Goal: Task Accomplishment & Management: Use online tool/utility

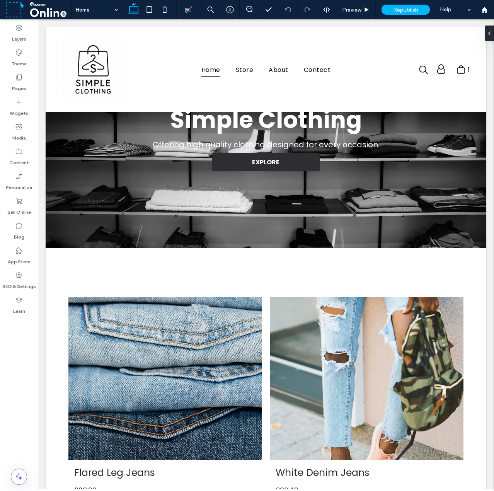
click at [14, 362] on div "Layers Theme Pages Widgets Media Content Personalize Sell Online Blog App Store…" at bounding box center [19, 254] width 38 height 471
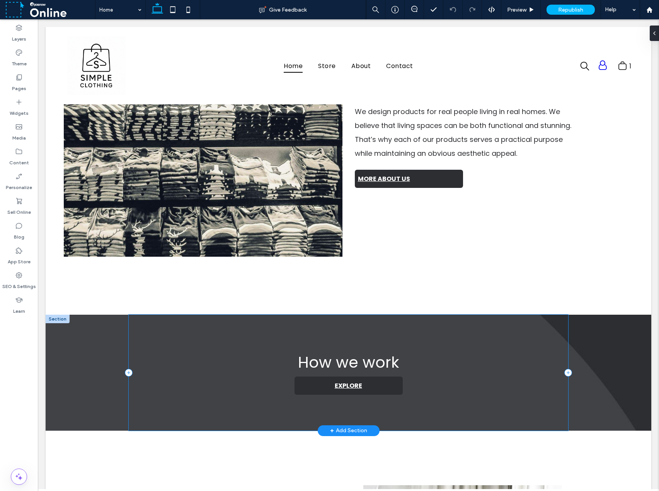
scroll to position [927, 0]
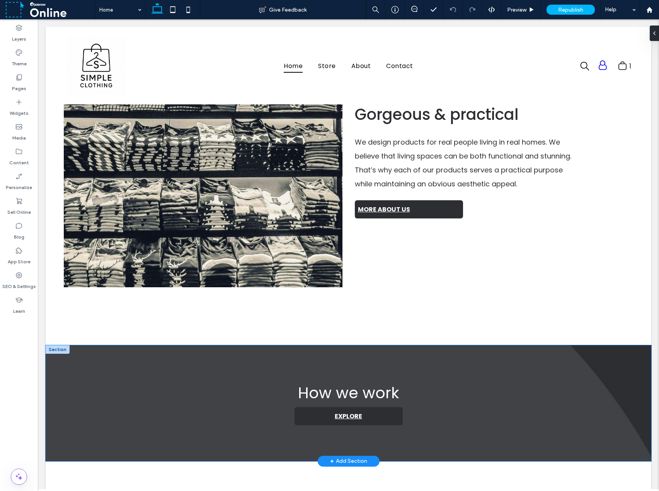
click at [493, 377] on div "How we work EXPLORE" at bounding box center [348, 403] width 605 height 116
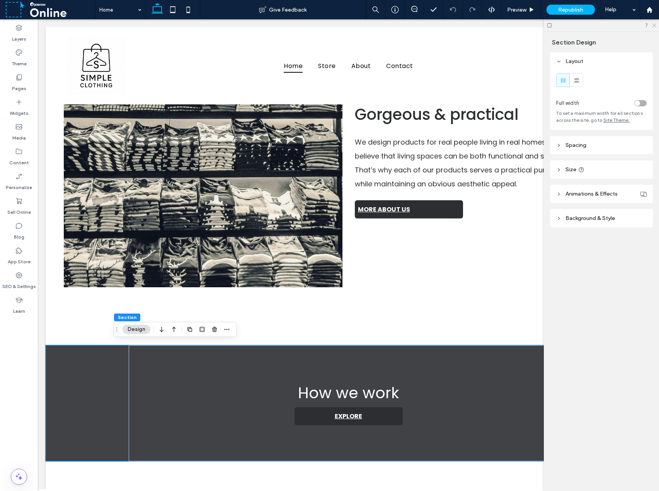
click at [493, 27] on use at bounding box center [654, 26] width 4 height 4
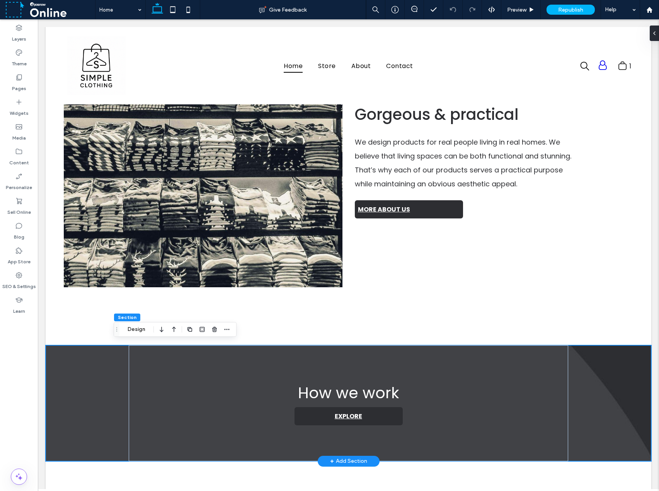
click at [493, 384] on div "How we work EXPLORE" at bounding box center [348, 403] width 605 height 116
click at [143, 330] on button "Design" at bounding box center [136, 329] width 28 height 9
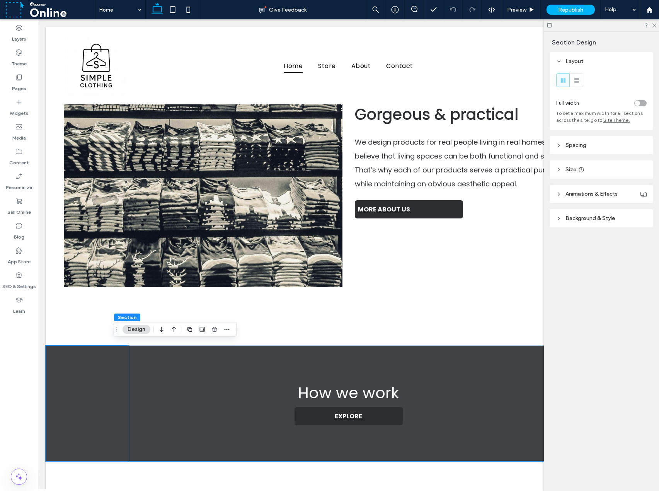
click at [493, 216] on span "Background & Style" at bounding box center [589, 218] width 49 height 7
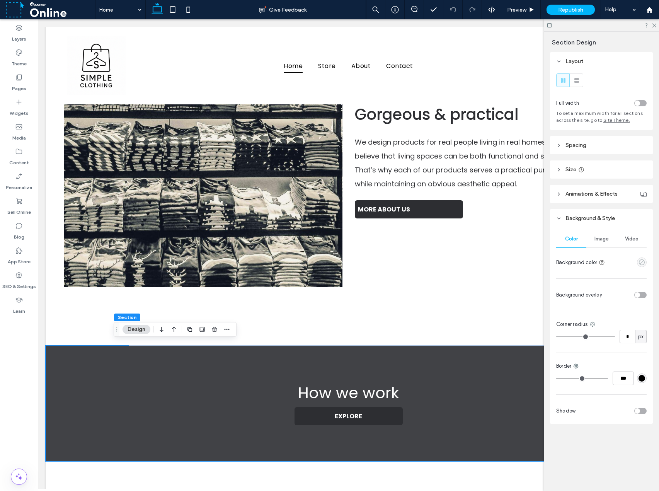
click at [493, 263] on icon "empty color" at bounding box center [641, 262] width 7 height 7
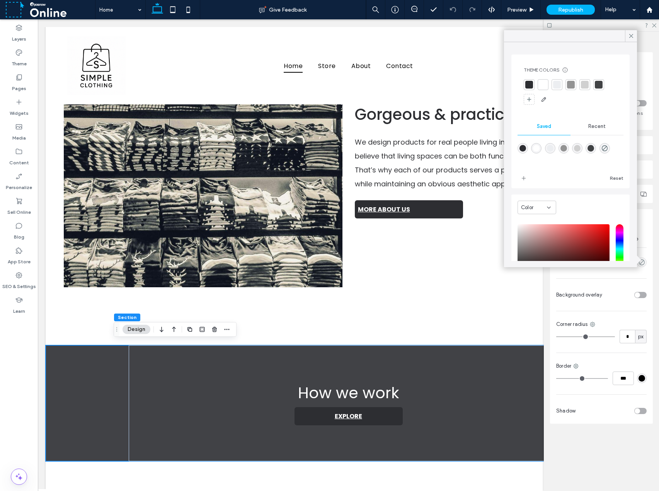
click at [493, 86] on div at bounding box center [557, 85] width 8 height 8
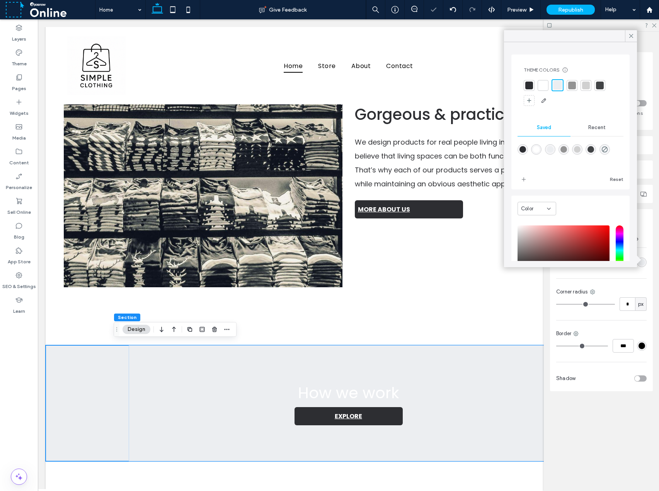
click at [493, 87] on div at bounding box center [572, 86] width 8 height 8
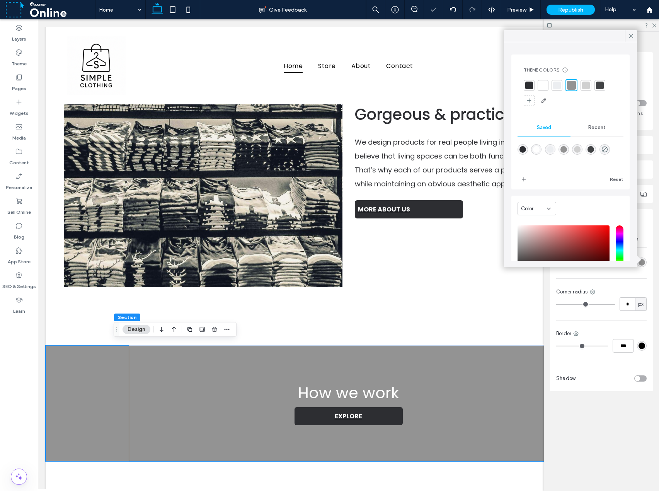
click at [493, 84] on div at bounding box center [529, 86] width 8 height 8
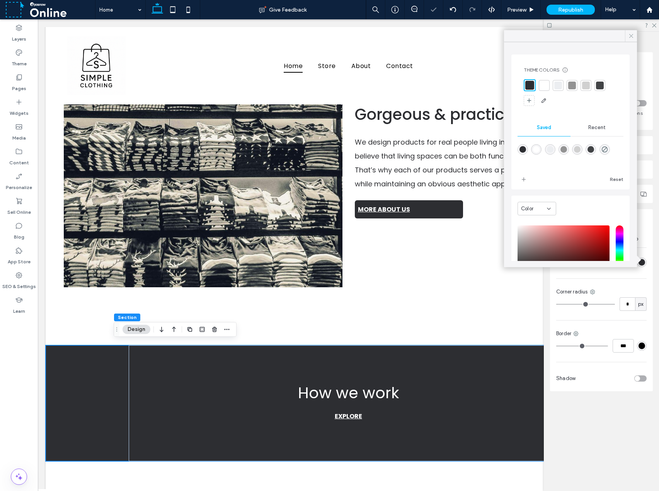
click at [493, 36] on icon at bounding box center [630, 35] width 7 height 7
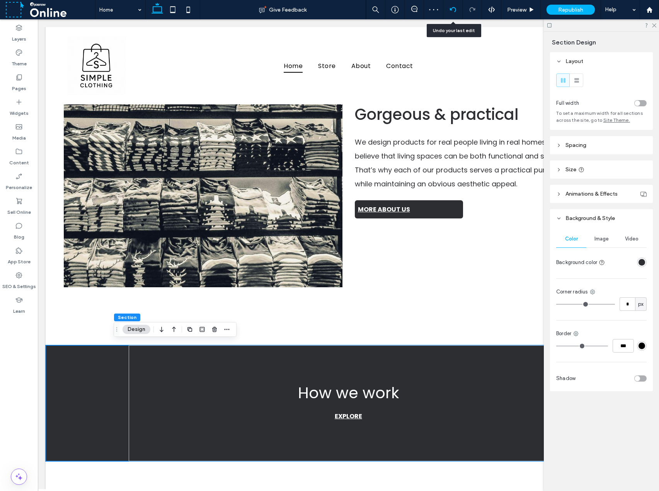
click at [456, 10] on div at bounding box center [452, 10] width 19 height 6
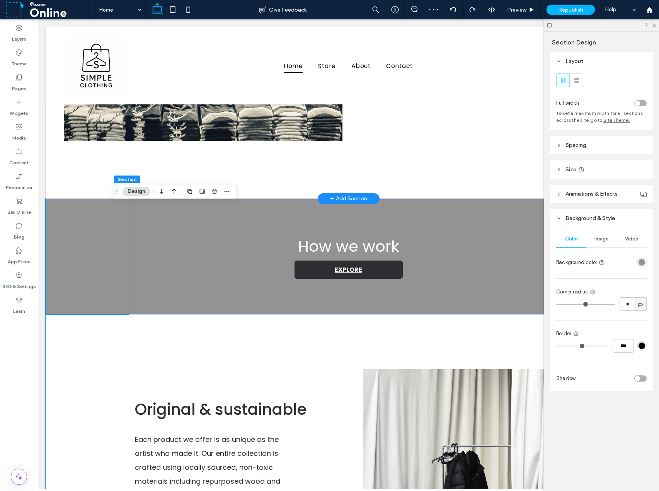
scroll to position [1076, 0]
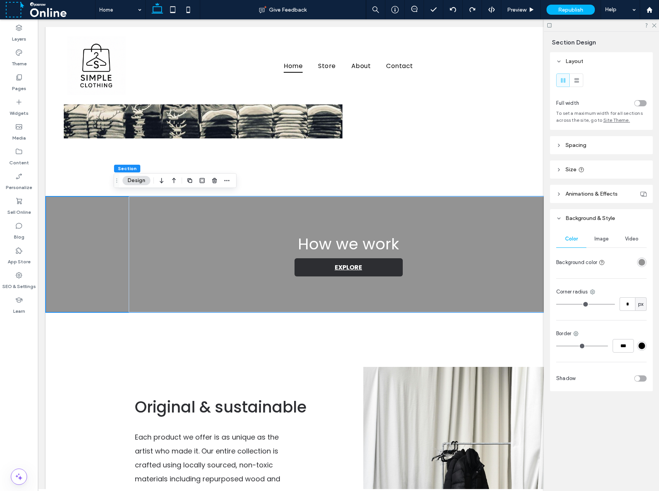
click at [493, 266] on div "rgba(147, 147, 147, 1)" at bounding box center [642, 262] width 10 height 10
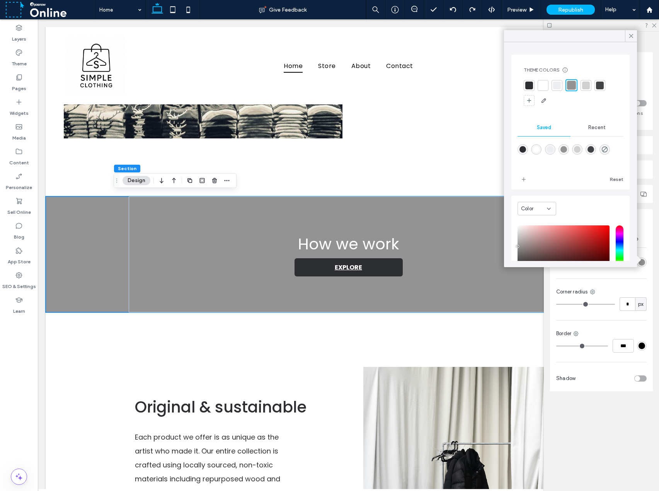
click at [493, 84] on div at bounding box center [600, 86] width 8 height 8
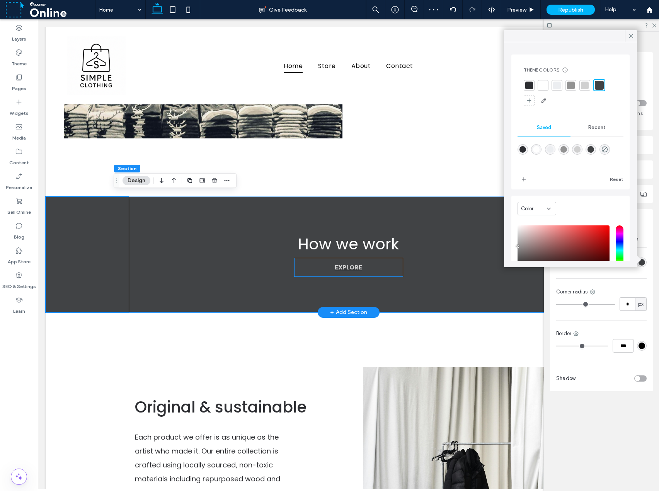
click at [381, 267] on link "EXPLORE" at bounding box center [348, 267] width 108 height 18
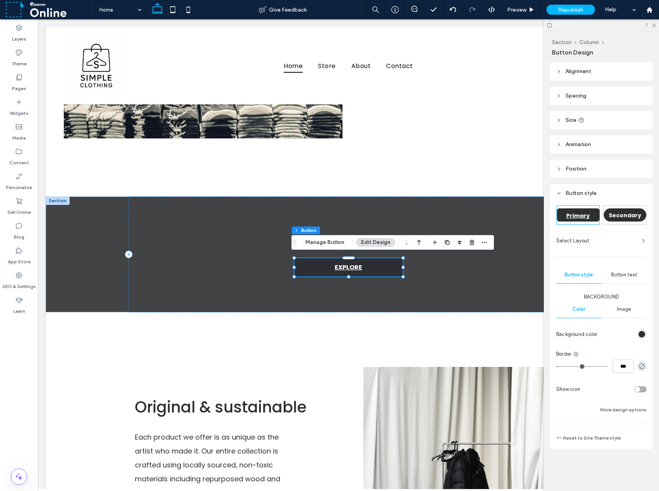
click at [493, 334] on div "rgb(45, 46, 50)" at bounding box center [641, 334] width 7 height 7
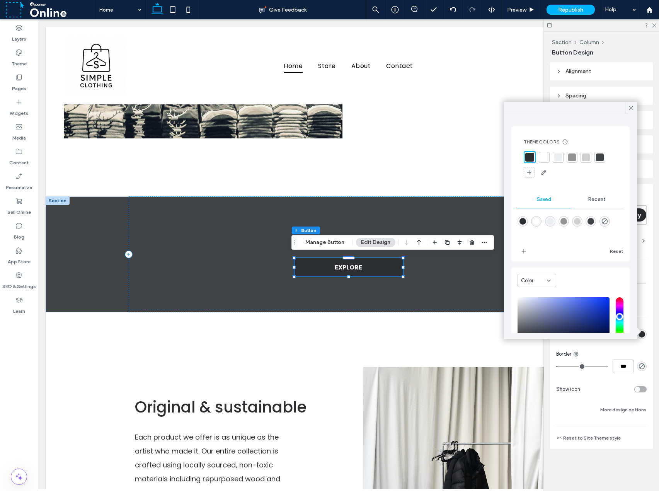
click at [493, 157] on div at bounding box center [544, 157] width 8 height 8
click at [493, 288] on div "Primary Secondary Select Layout Button style Button text Background Color Image…" at bounding box center [601, 325] width 103 height 246
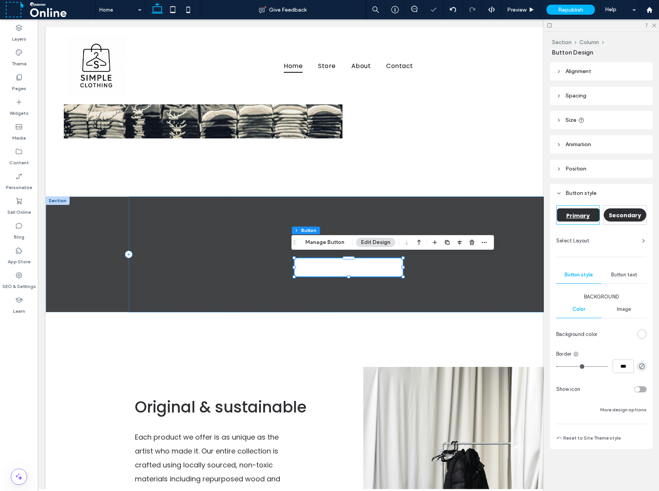
click at [493, 273] on span "Button text" at bounding box center [624, 275] width 26 height 6
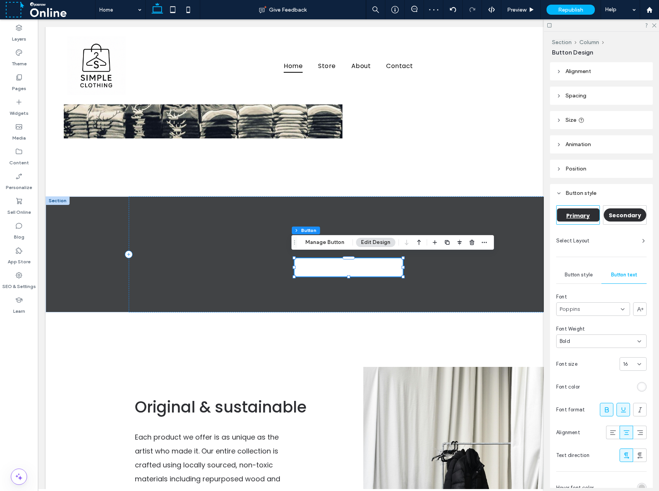
click at [493, 386] on div "rgb(255, 255, 255)" at bounding box center [641, 386] width 7 height 7
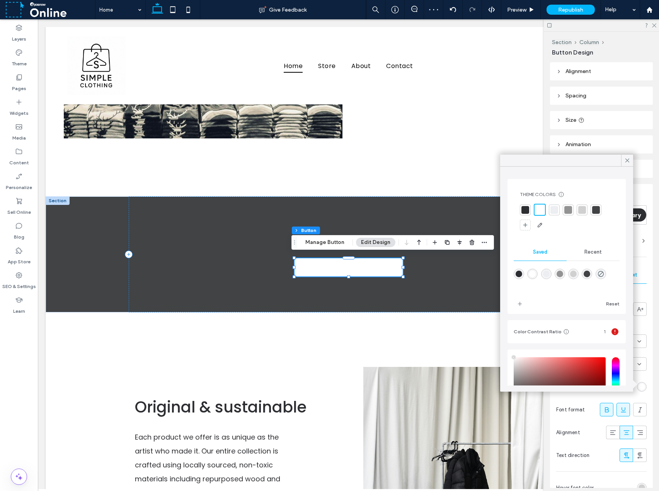
click at [493, 207] on div at bounding box center [525, 210] width 8 height 8
click at [440, 326] on div "Original & sustainable Each product we offer is as unique as the artist who mad…" at bounding box center [349, 469] width 464 height 314
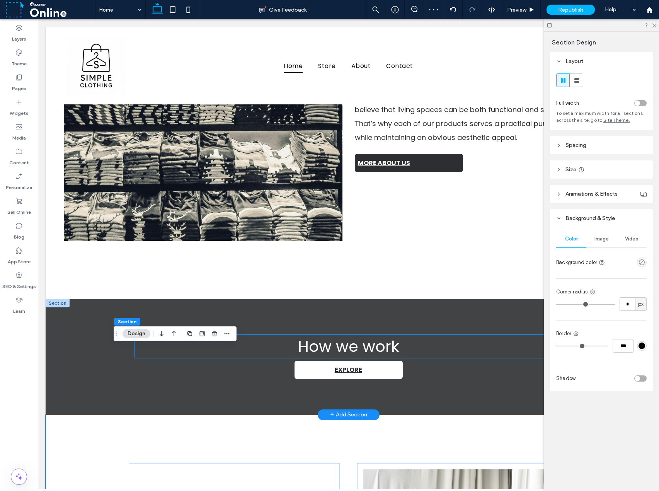
scroll to position [960, 0]
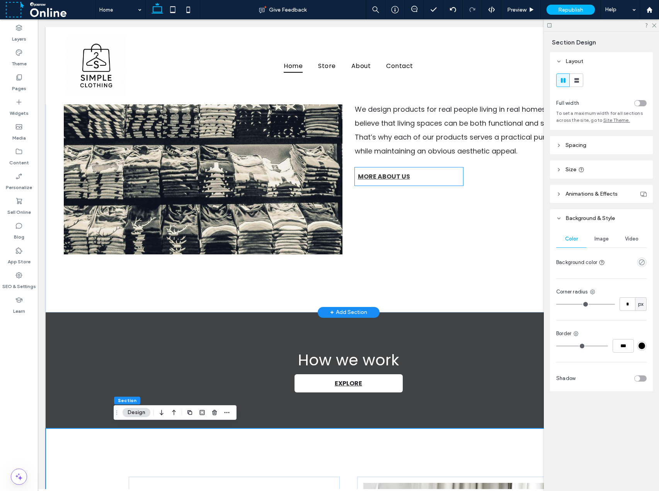
click at [410, 178] on link "MORE ABOUT US" at bounding box center [409, 176] width 108 height 18
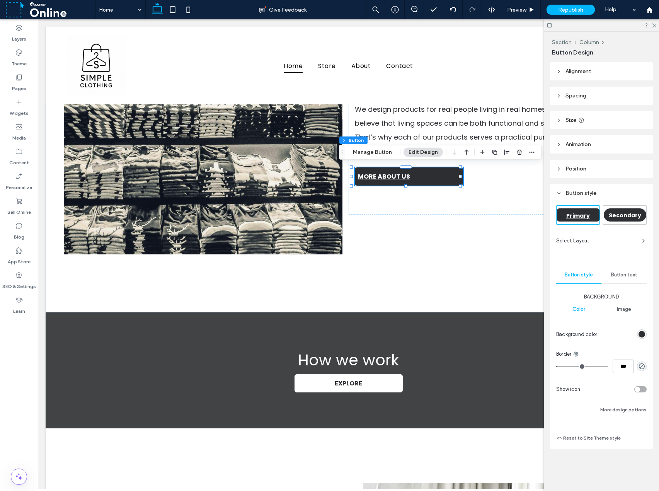
click at [493, 272] on span "Button text" at bounding box center [624, 275] width 26 height 6
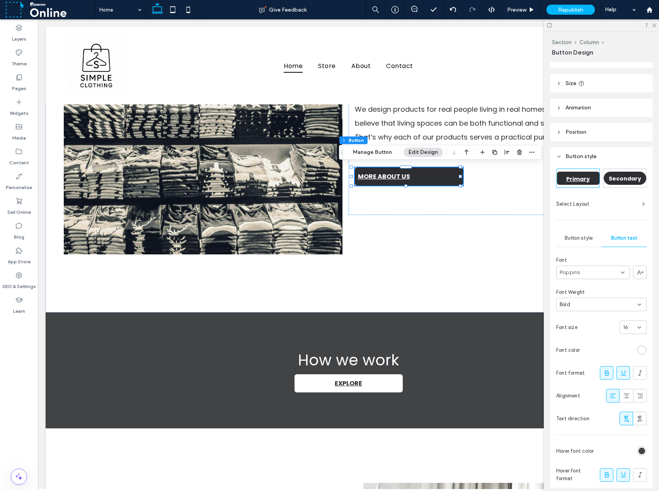
scroll to position [39, 0]
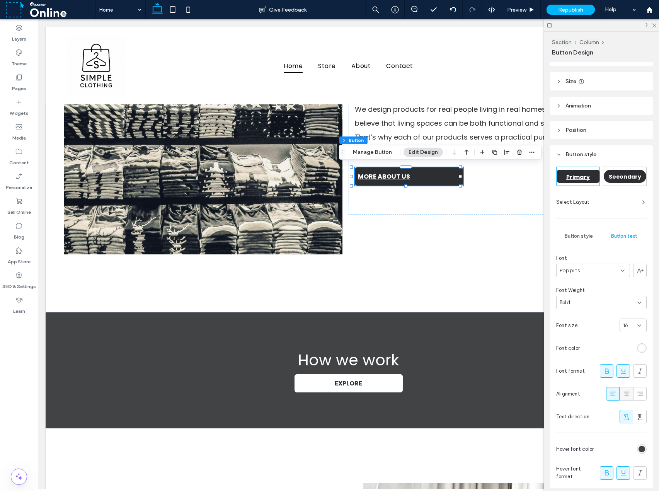
click at [493, 392] on icon at bounding box center [626, 394] width 8 height 8
click at [493, 249] on div "Gorgeous & practical We design products for real people living in real homes. W…" at bounding box center [348, 146] width 605 height 332
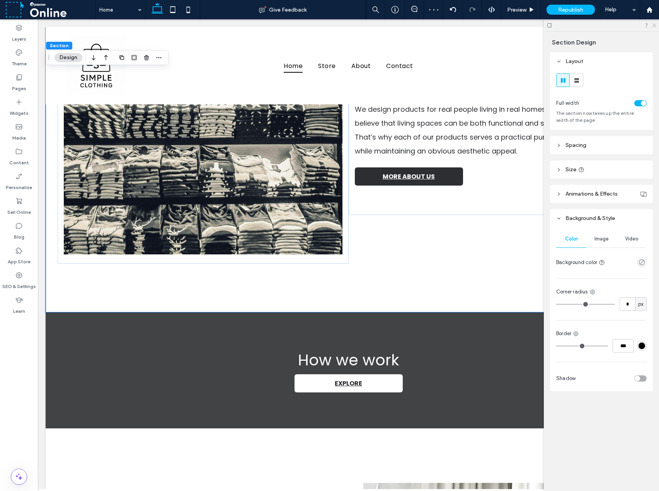
drag, startPoint x: 653, startPoint y: 25, endPoint x: 528, endPoint y: 116, distance: 154.5
click at [493, 25] on icon at bounding box center [653, 24] width 5 height 5
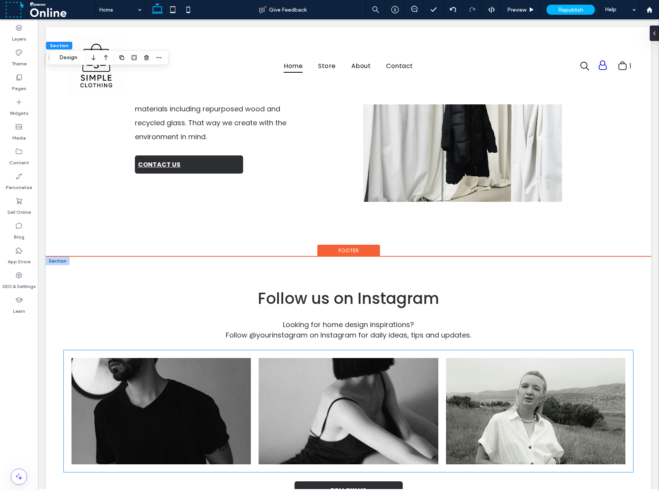
scroll to position [1314, 0]
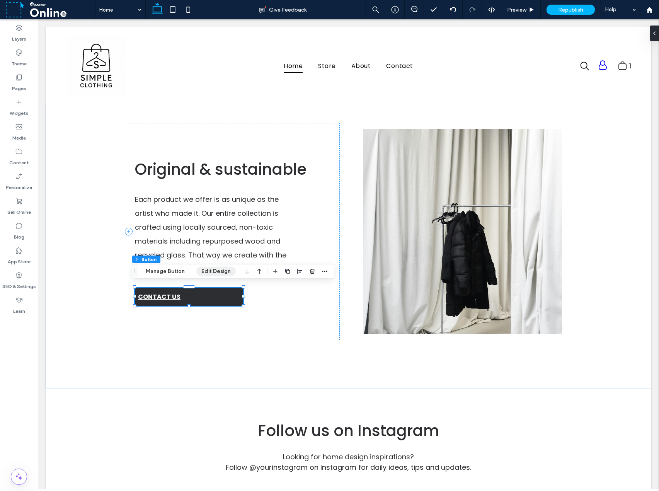
click at [204, 269] on button "Edit Design" at bounding box center [215, 271] width 39 height 9
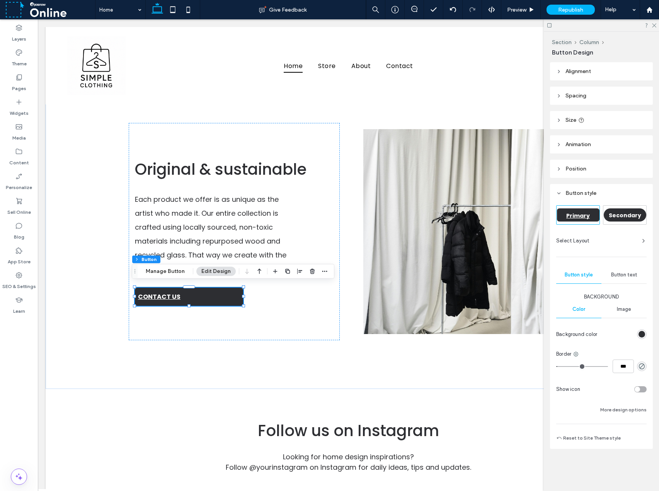
click at [493, 271] on div "Button text" at bounding box center [623, 274] width 45 height 17
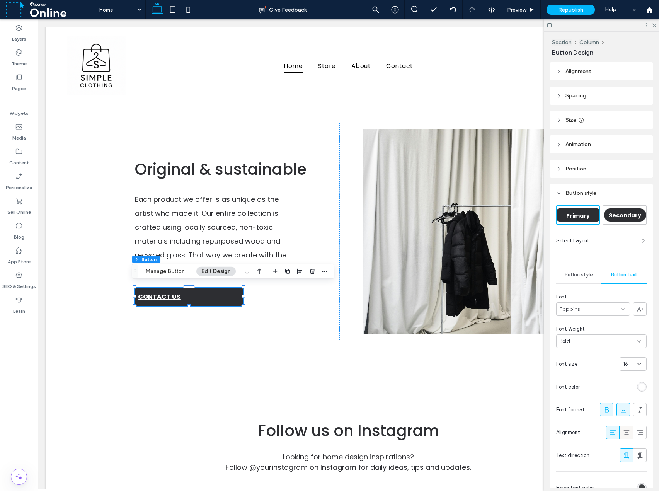
click at [493, 431] on icon at bounding box center [626, 432] width 8 height 8
click at [470, 367] on div "Original & sustainable Each product we offer is as unique as the artist who mad…" at bounding box center [349, 232] width 464 height 314
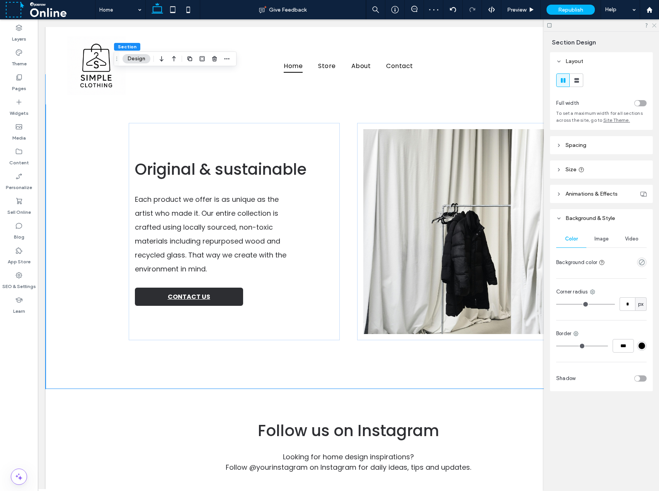
click at [493, 24] on icon at bounding box center [653, 24] width 5 height 5
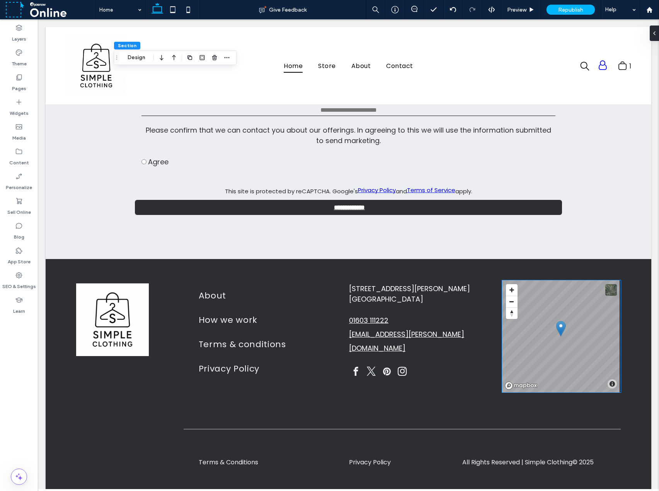
scroll to position [1992, 0]
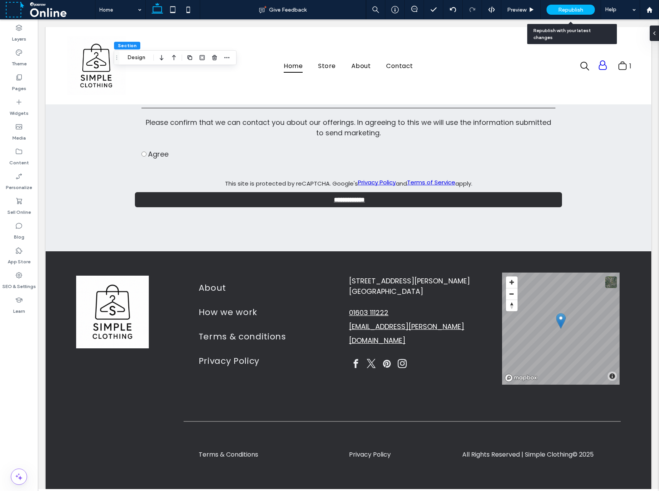
click at [493, 11] on span "Republish" at bounding box center [570, 10] width 25 height 7
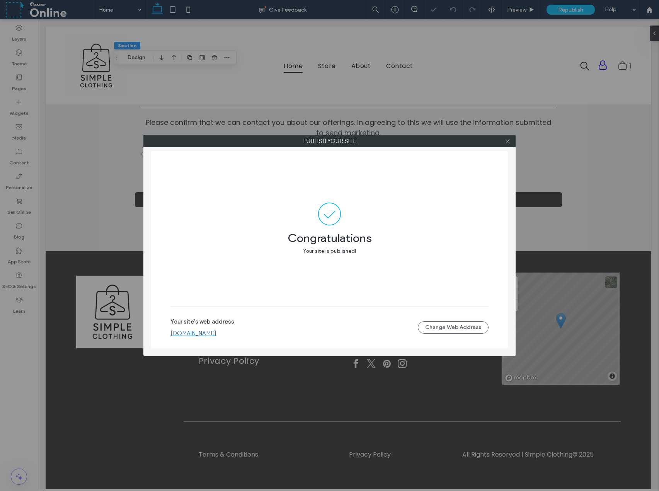
click at [493, 142] on icon at bounding box center [508, 141] width 6 height 6
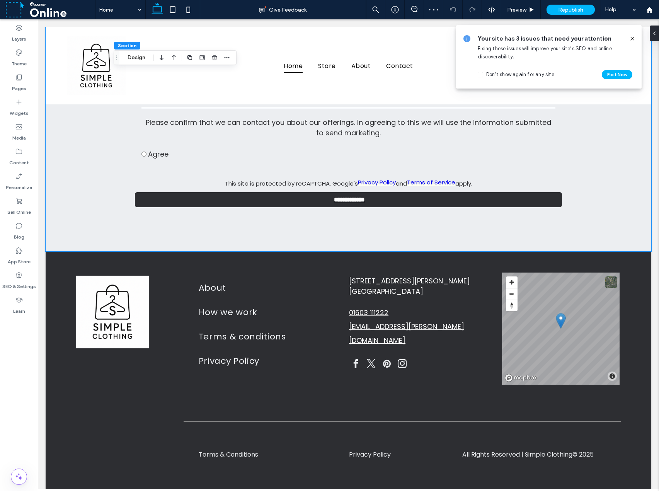
click at [388, 231] on div "**********" at bounding box center [349, 117] width 464 height 268
click at [493, 39] on icon at bounding box center [632, 39] width 6 height 6
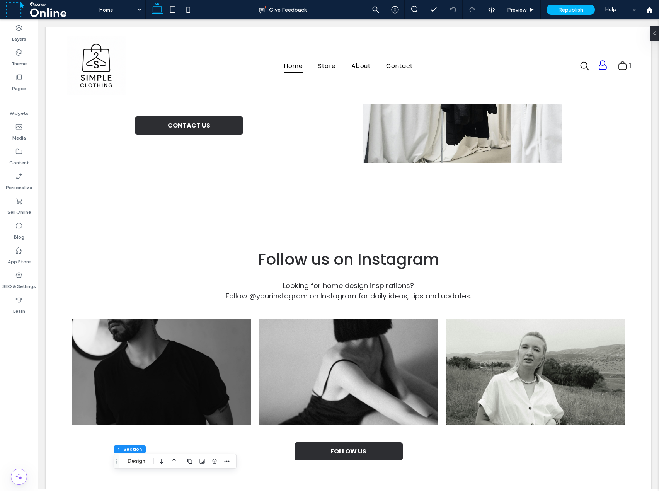
scroll to position [1478, 0]
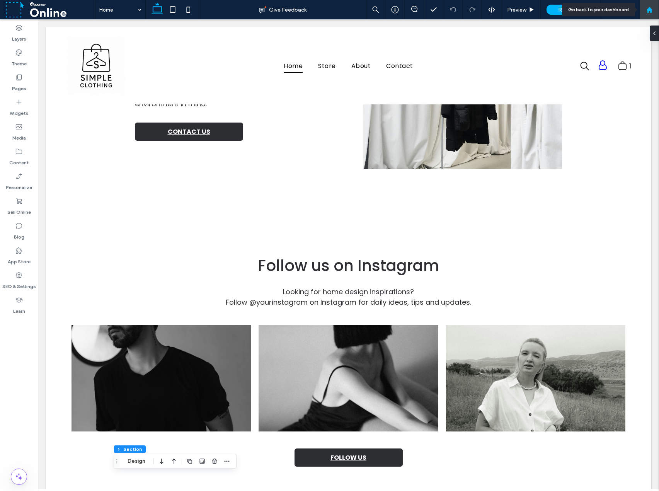
click at [493, 6] on div at bounding box center [648, 9] width 19 height 19
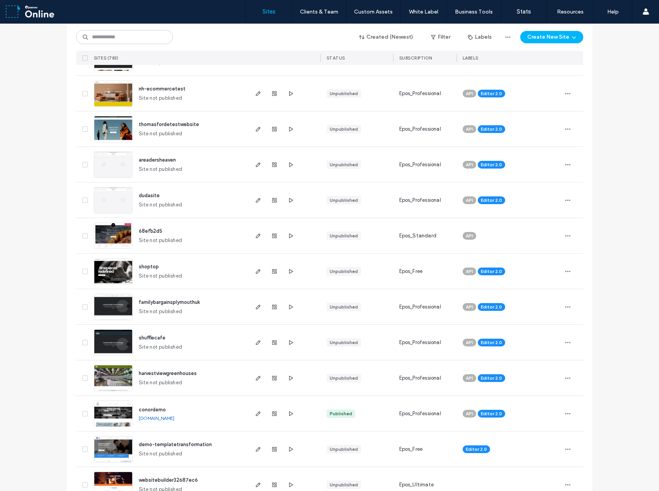
scroll to position [270, 0]
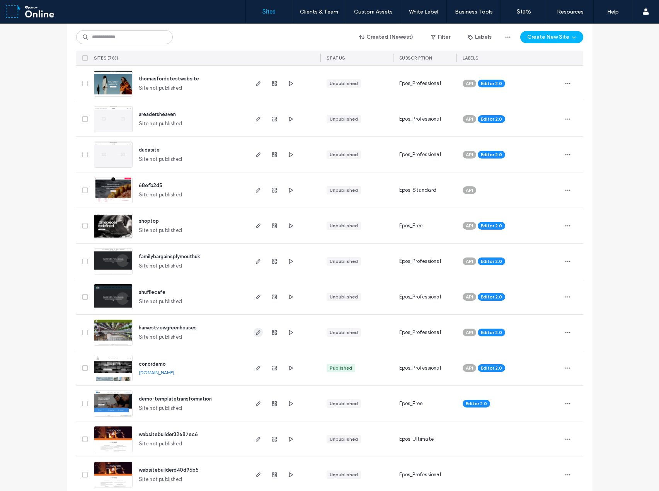
click at [255, 334] on use "button" at bounding box center [257, 332] width 5 height 5
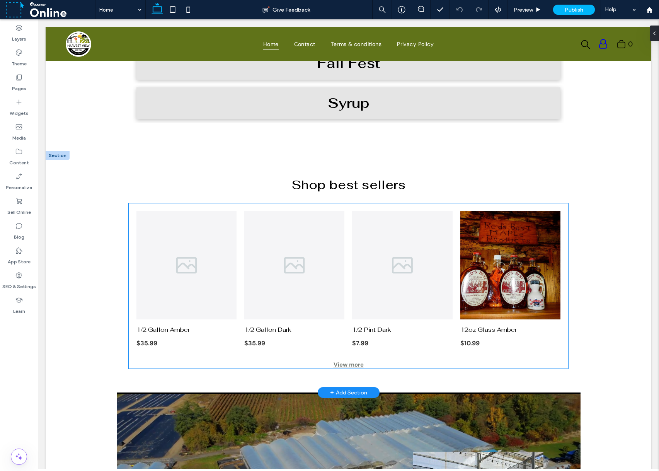
scroll to position [348, 0]
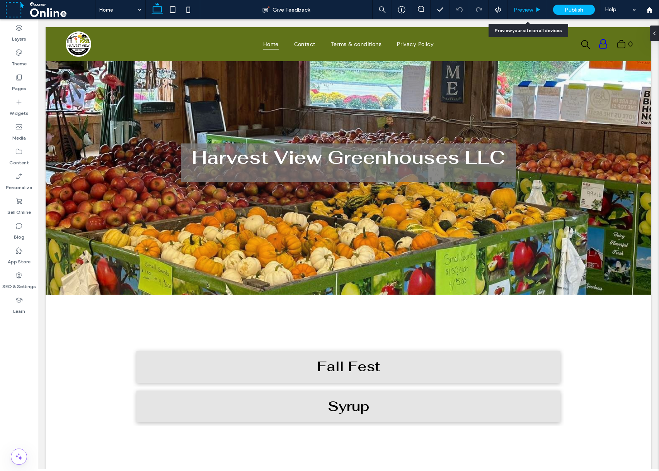
click at [526, 8] on span "Preview" at bounding box center [522, 10] width 19 height 7
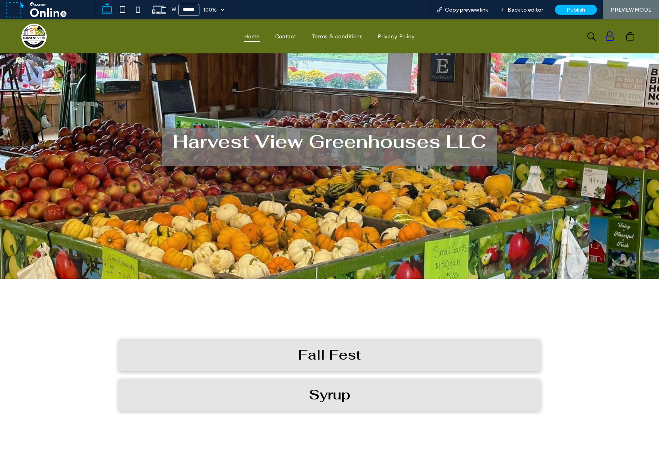
scroll to position [39, 0]
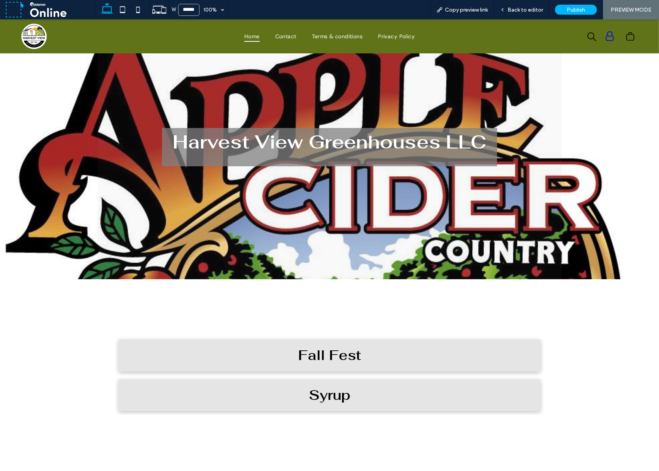
click at [309, 392] on h3 "Syrup" at bounding box center [330, 395] width 42 height 20
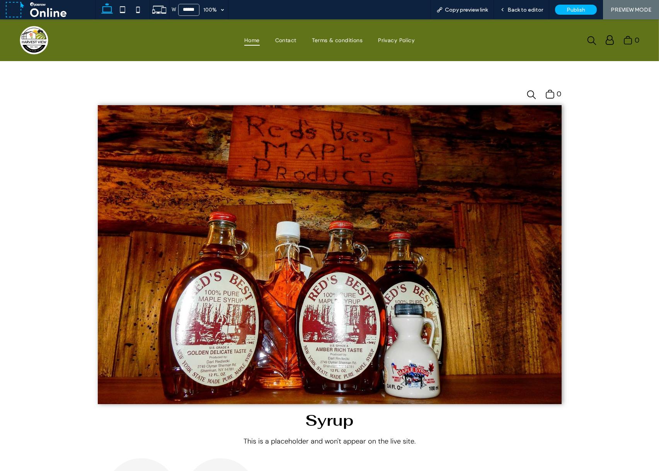
click at [247, 41] on span "Home" at bounding box center [251, 40] width 15 height 11
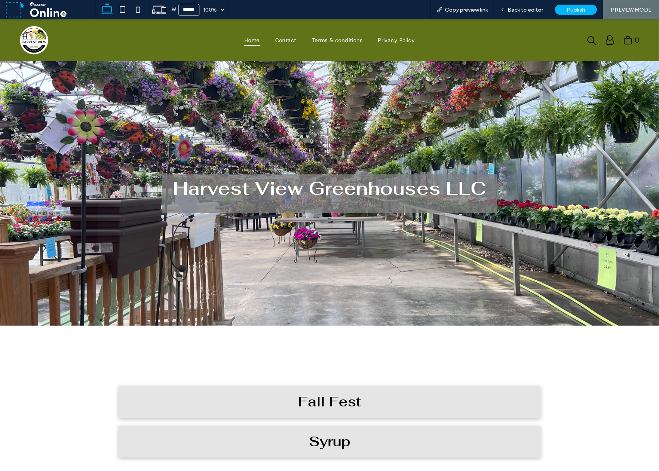
click at [47, 243] on div at bounding box center [329, 193] width 659 height 264
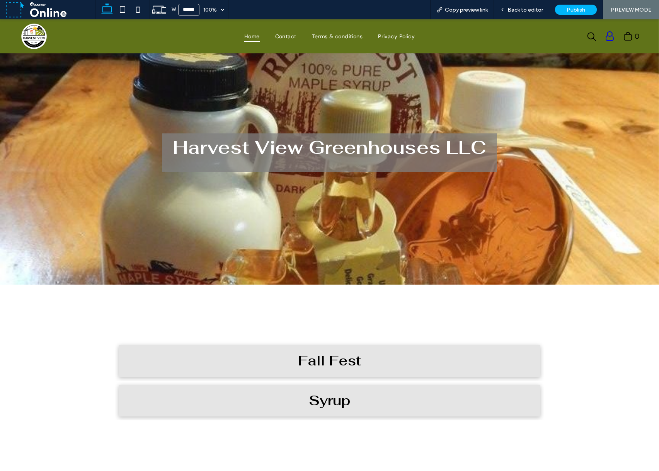
scroll to position [77, 0]
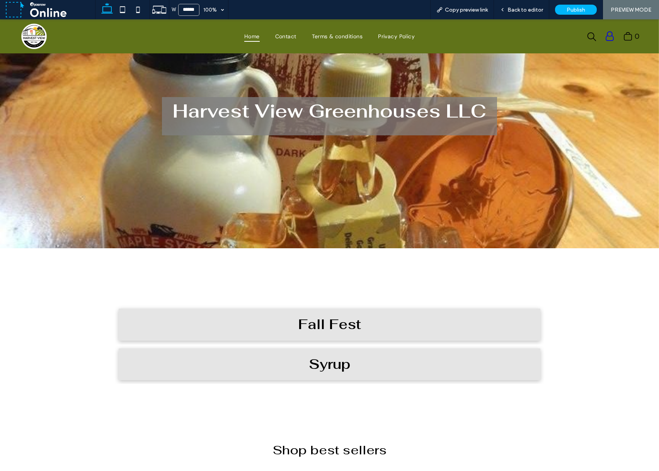
click at [340, 364] on h3 "Syrup" at bounding box center [330, 364] width 42 height 20
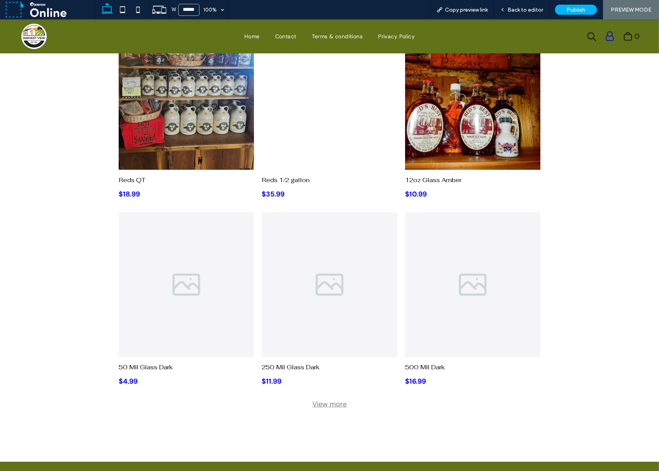
scroll to position [572, 0]
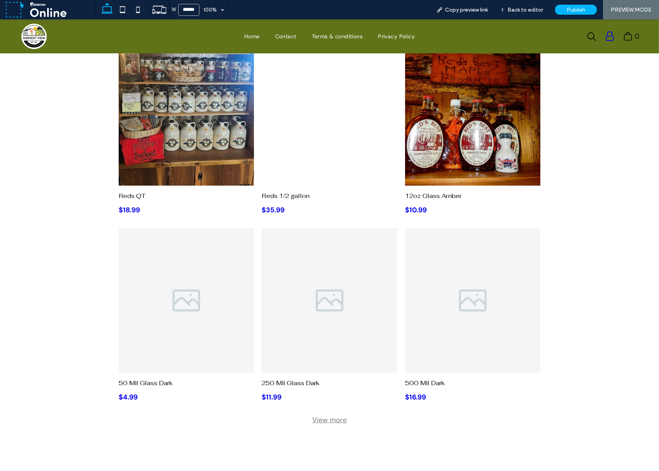
click at [317, 420] on div "View more" at bounding box center [329, 419] width 437 height 9
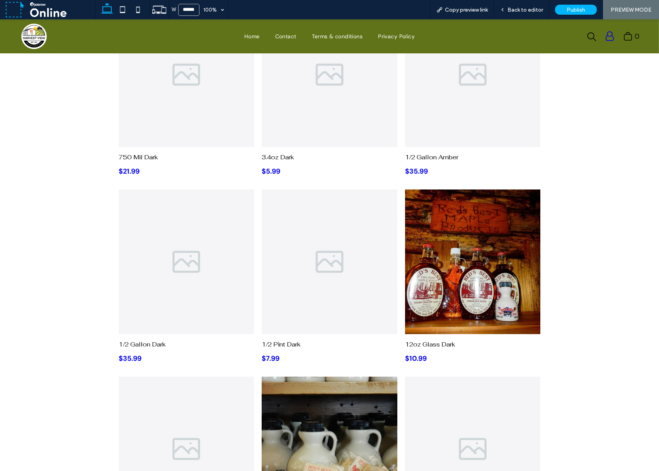
scroll to position [0, 0]
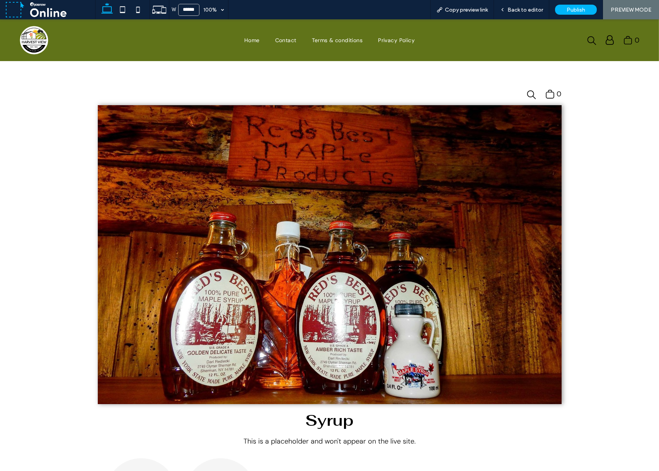
drag, startPoint x: 559, startPoint y: 361, endPoint x: 558, endPoint y: 250, distance: 111.3
click at [535, 12] on span "Back to editor" at bounding box center [525, 10] width 36 height 7
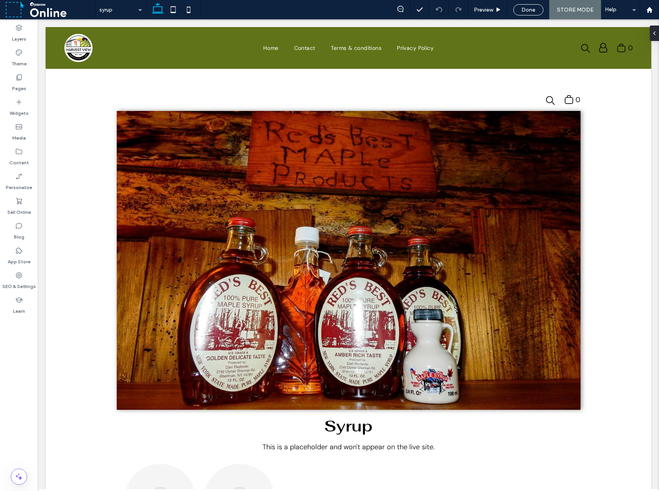
click at [319, 9] on div "syrup Preview Done STORE MODE Help" at bounding box center [377, 9] width 564 height 19
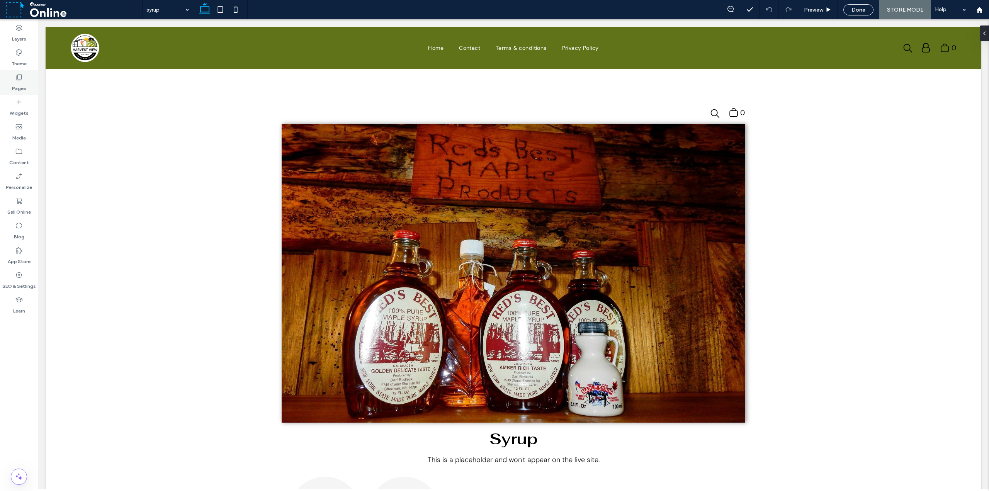
click at [20, 81] on icon at bounding box center [19, 77] width 8 height 8
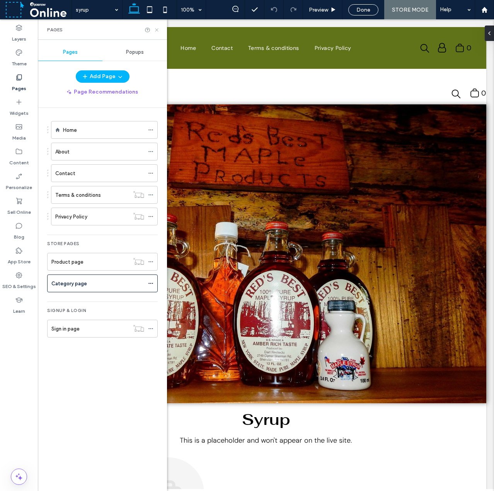
click at [155, 31] on use at bounding box center [156, 29] width 3 height 3
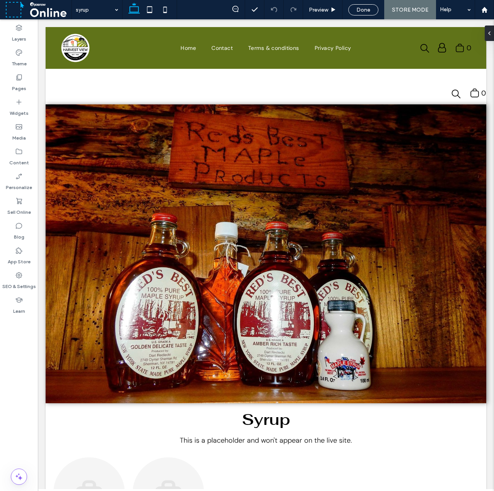
click at [202, 11] on div "syrup Preview Done STORE MODE Help" at bounding box center [282, 9] width 422 height 19
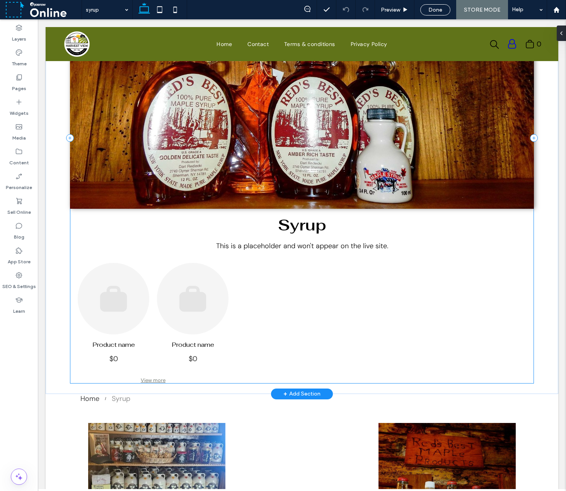
scroll to position [193, 0]
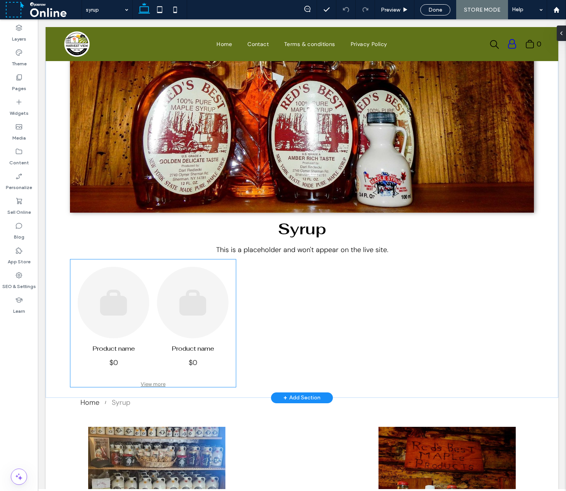
click at [199, 304] on link at bounding box center [192, 302] width 71 height 71
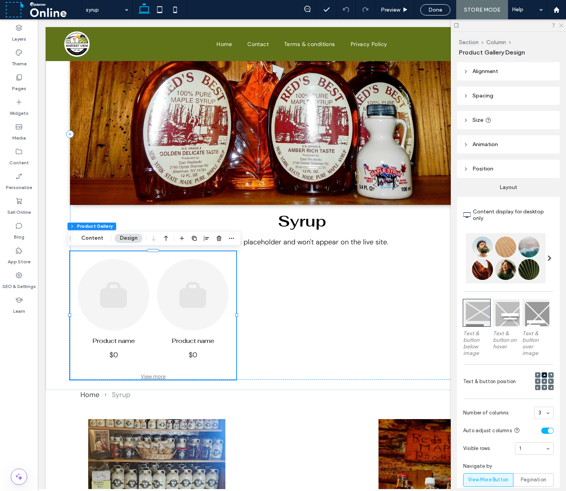
drag, startPoint x: 561, startPoint y: 26, endPoint x: 513, endPoint y: 13, distance: 49.7
click at [561, 26] on use at bounding box center [561, 26] width 4 height 4
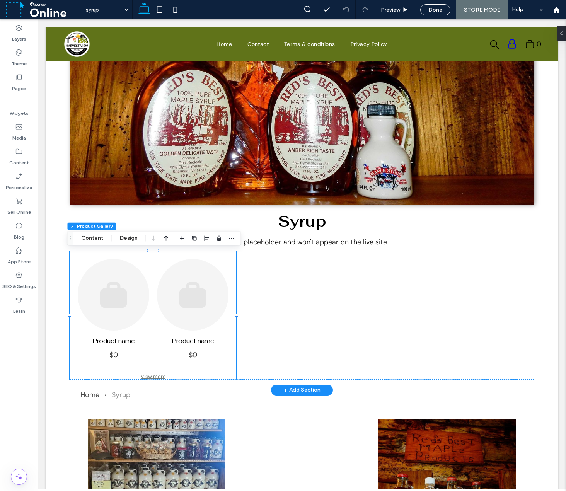
click at [544, 281] on div "Syrup This is a placeholder and won't appear on the live site. .st0-undefined{f…" at bounding box center [302, 129] width 512 height 522
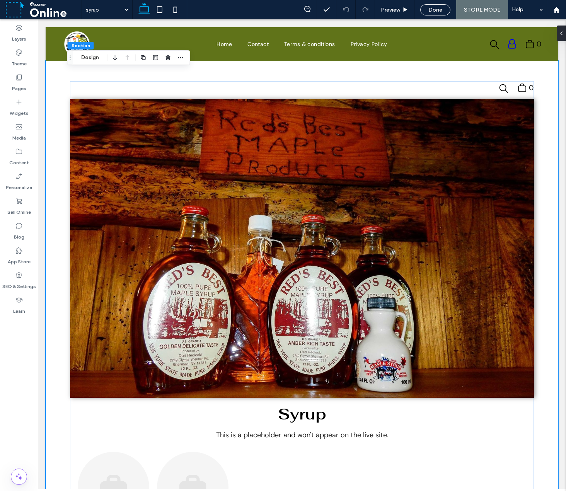
scroll to position [0, 0]
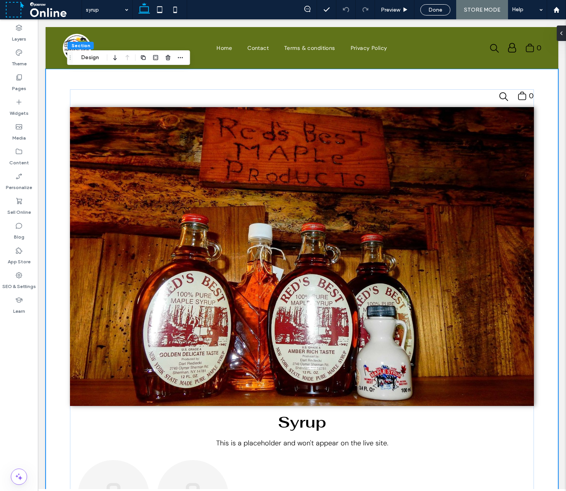
click at [249, 10] on div "syrup Preview Done STORE MODE Help" at bounding box center [324, 9] width 484 height 19
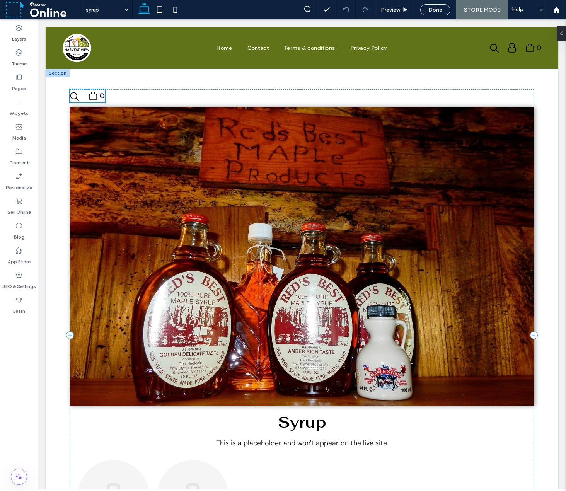
type input "**"
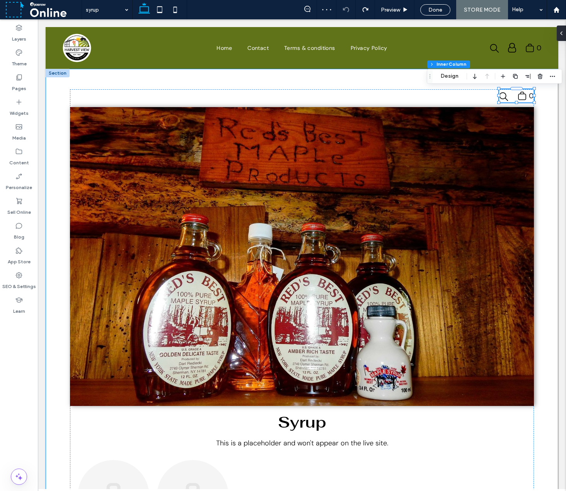
click at [546, 110] on div "Syrup This is a placeholder and won't appear on the live site. .st0-undefined{f…" at bounding box center [302, 330] width 512 height 522
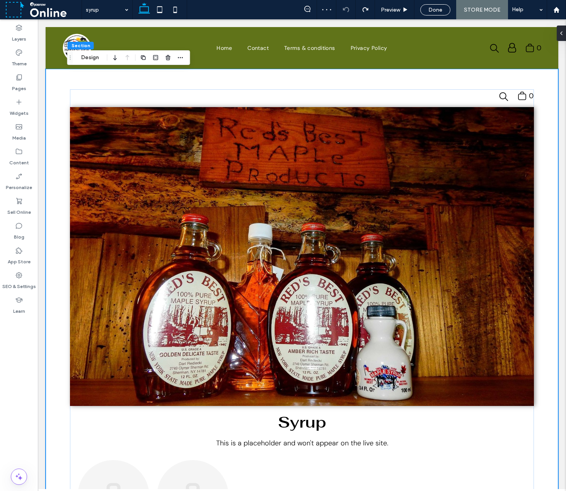
click at [519, 99] on icon ".st0-undefined{fill-rule:evenodd;clip-rule:evenodd;}" at bounding box center [521, 96] width 9 height 10
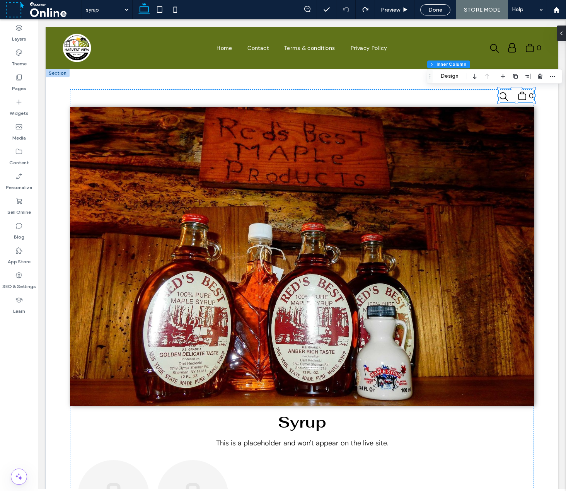
click at [223, 12] on div "syrup Preview Done STORE MODE Help" at bounding box center [324, 9] width 484 height 19
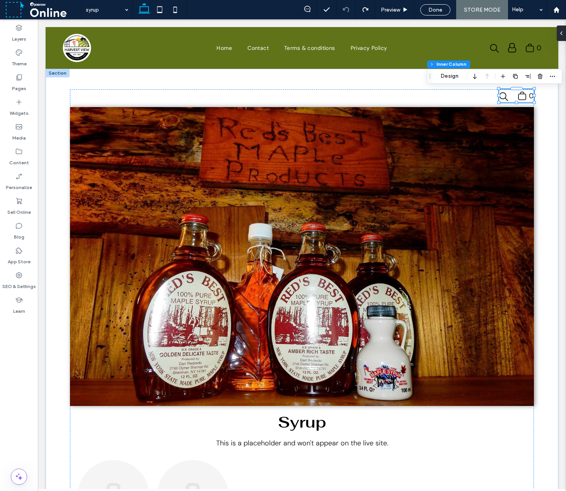
click at [29, 394] on div "Layers Theme Pages Widgets Media Content Personalize Sell Online Blog App Store…" at bounding box center [19, 254] width 38 height 471
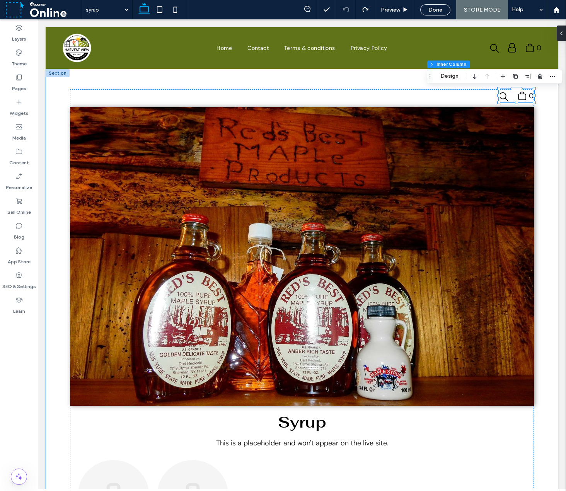
click at [46, 358] on div "Syrup This is a placeholder and won't appear on the live site. .st0-undefined{f…" at bounding box center [302, 330] width 512 height 522
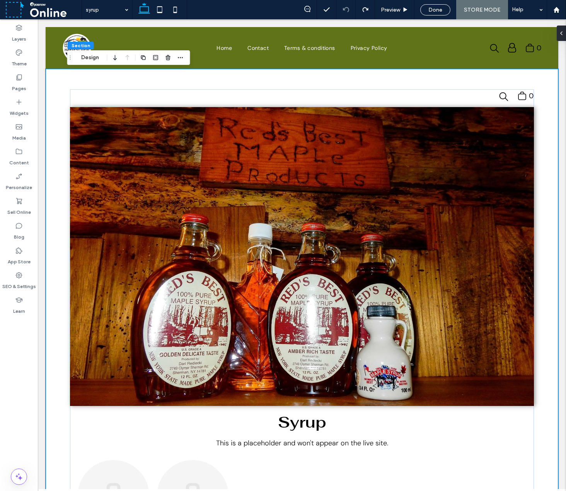
click at [255, 18] on div "syrup Preview Done STORE MODE Help" at bounding box center [324, 9] width 484 height 19
click at [11, 370] on div "Layers Theme Pages Widgets Media Content Personalize Sell Online Blog App Store…" at bounding box center [19, 254] width 38 height 471
